Goal: Task Accomplishment & Management: Use online tool/utility

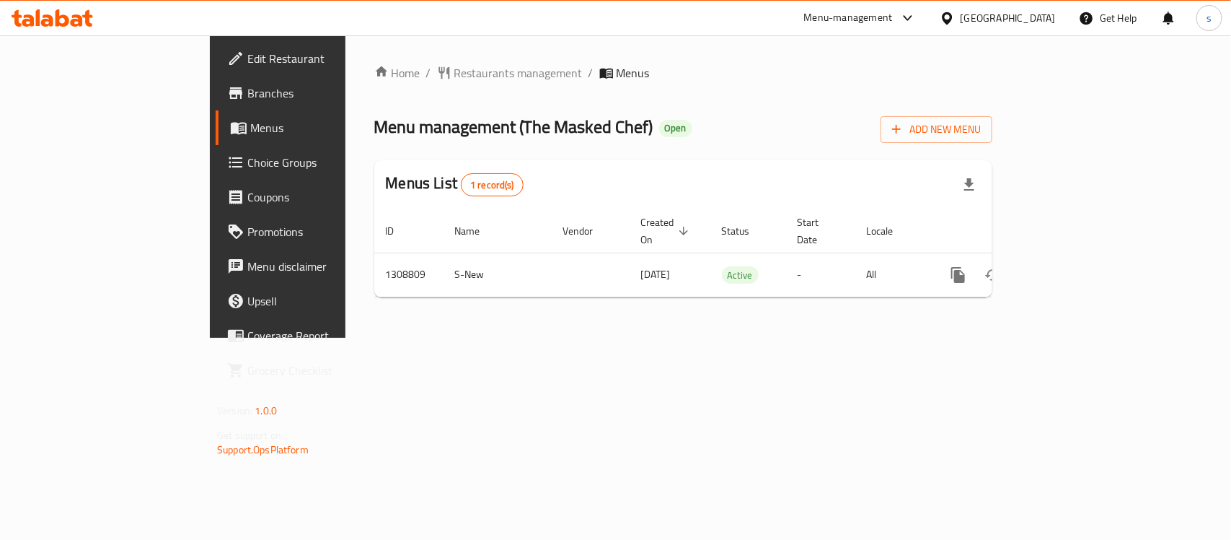
click at [247, 164] on span "Choice Groups" at bounding box center [325, 162] width 157 height 17
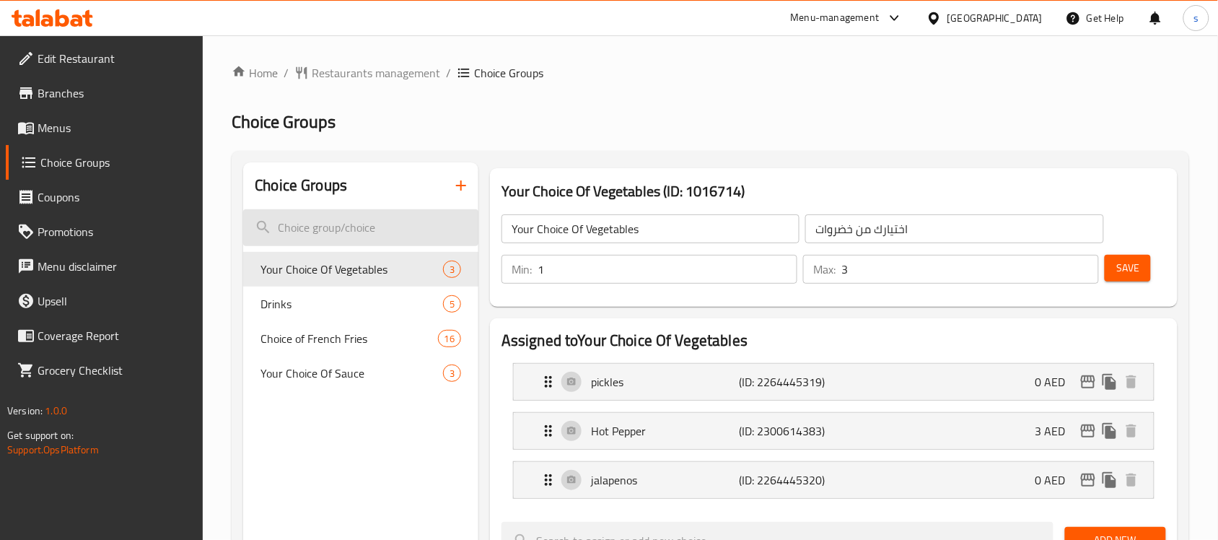
click at [323, 229] on input "search" at bounding box center [360, 227] width 235 height 37
paste input "Choice of Drink"
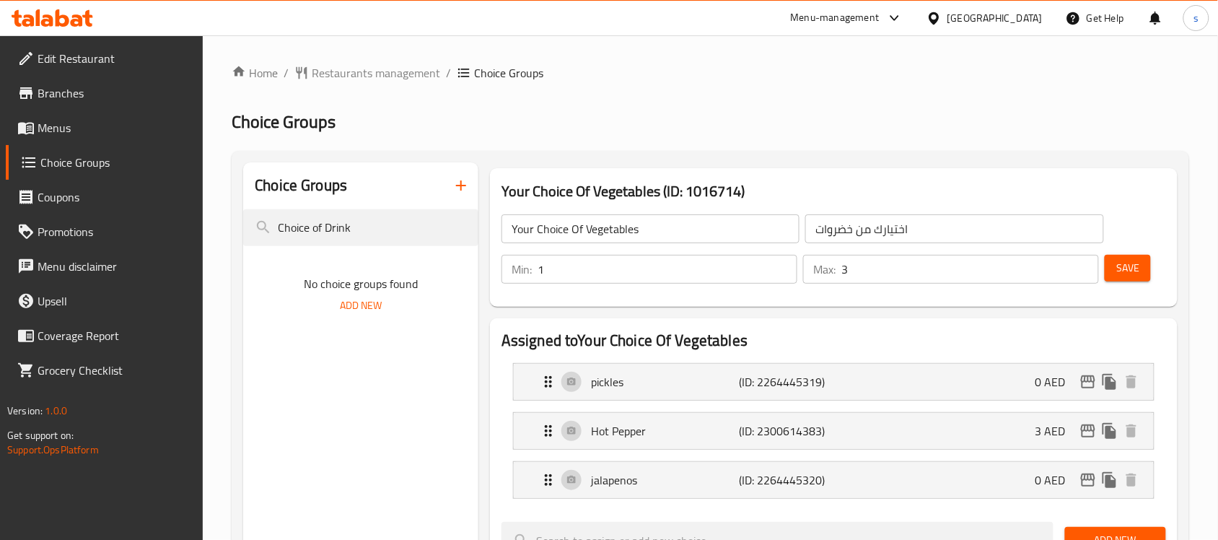
drag, startPoint x: 325, startPoint y: 225, endPoint x: 202, endPoint y: 224, distance: 122.7
type input "Drink"
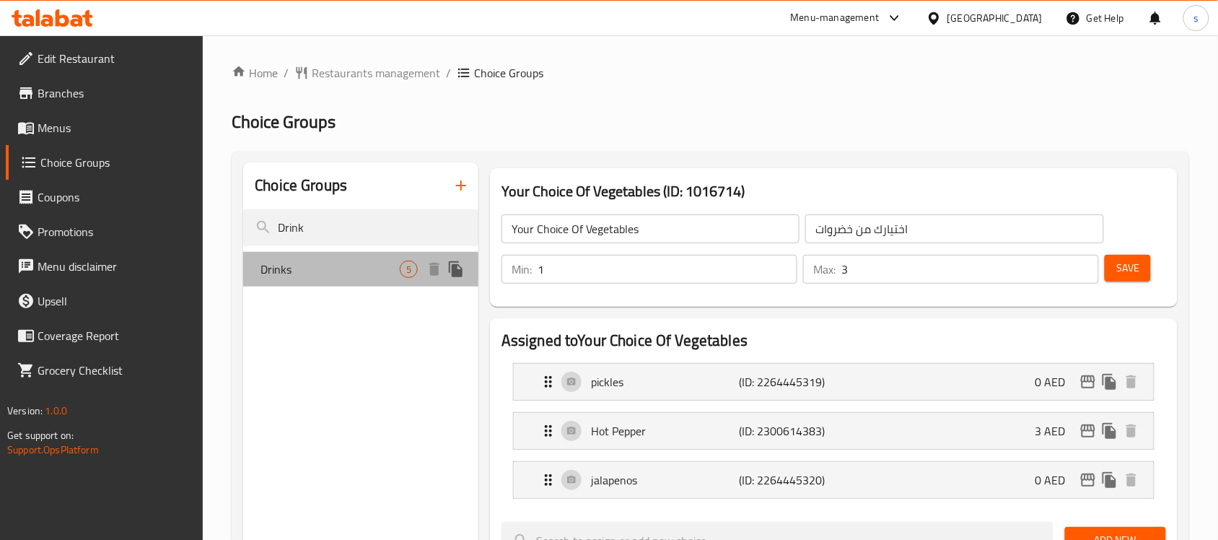
click at [299, 282] on div "Drinks 5" at bounding box center [360, 269] width 235 height 35
type input "Drinks"
type input "مشروبات"
type input "0"
type input "1"
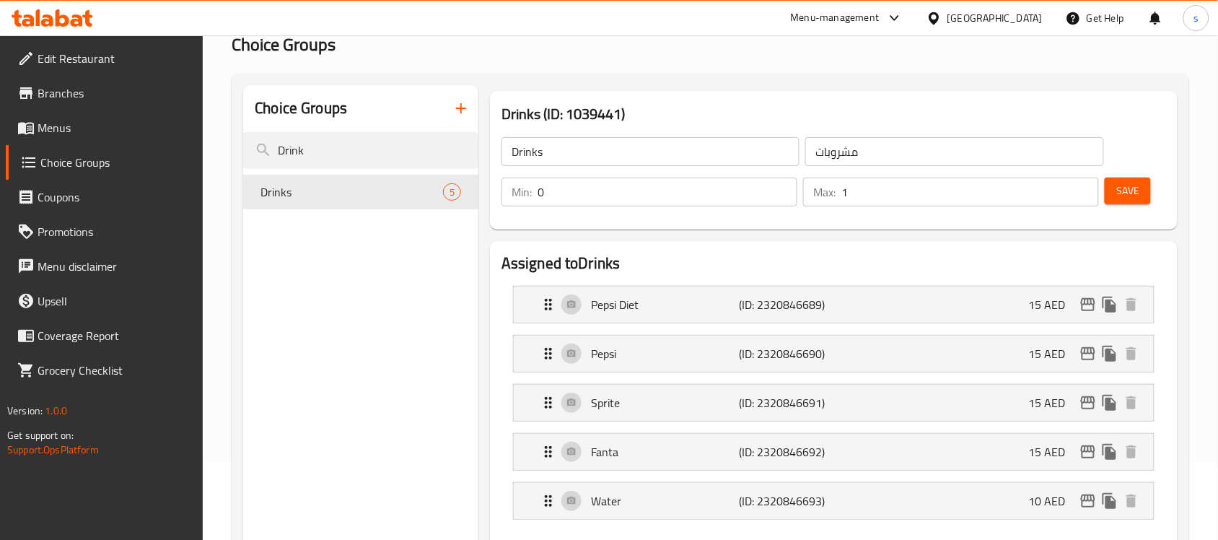
scroll to position [180, 0]
